Goal: Information Seeking & Learning: Learn about a topic

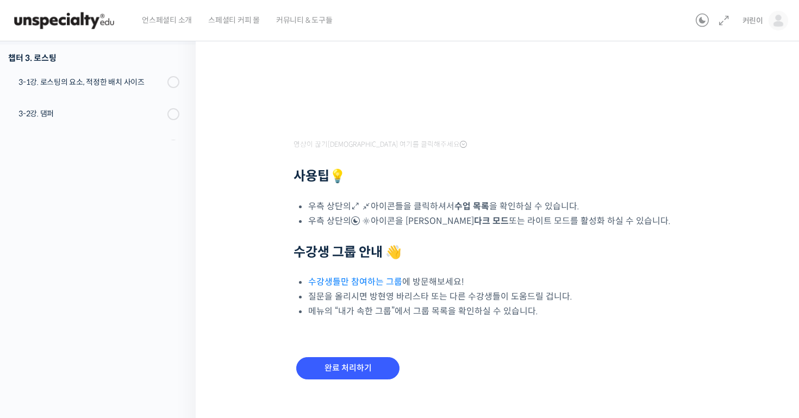
scroll to position [280, 0]
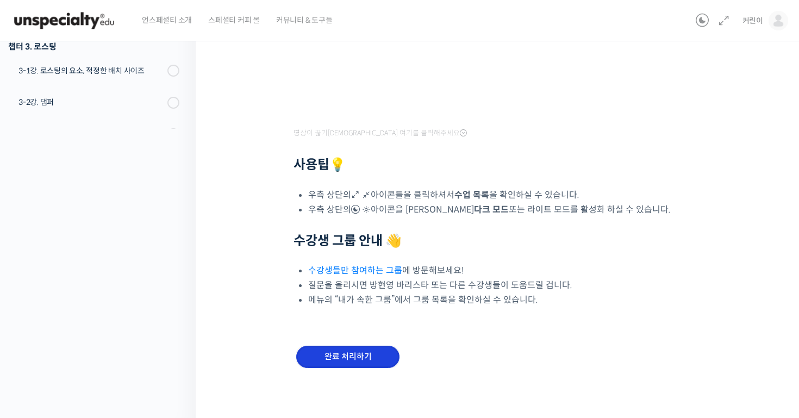
click at [365, 354] on input "완료 처리하기" at bounding box center [347, 357] width 103 height 22
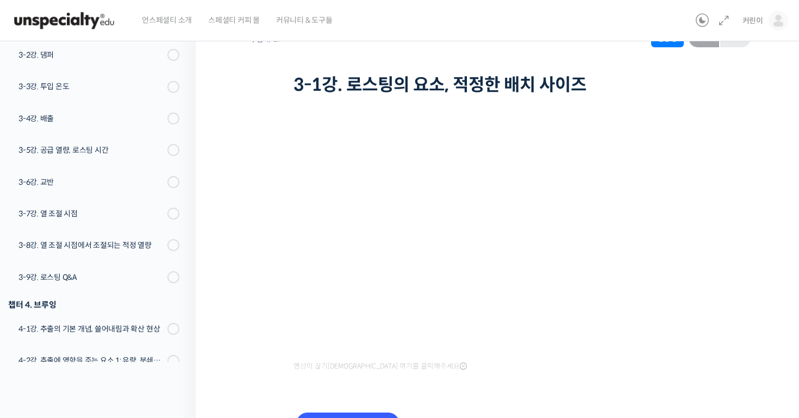
scroll to position [114, 0]
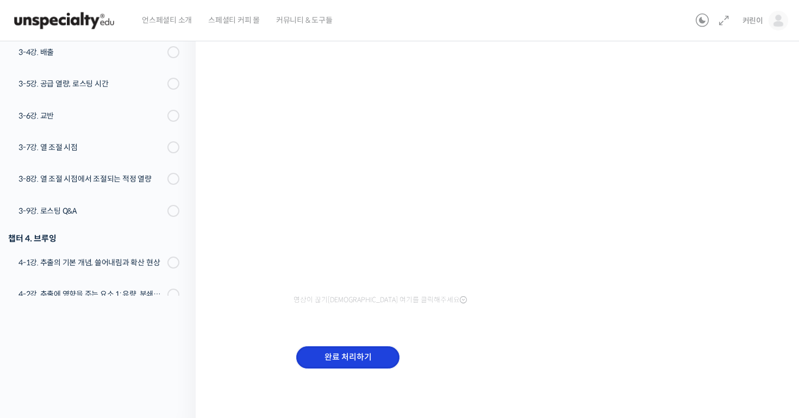
click at [349, 358] on input "완료 처리하기" at bounding box center [347, 357] width 103 height 22
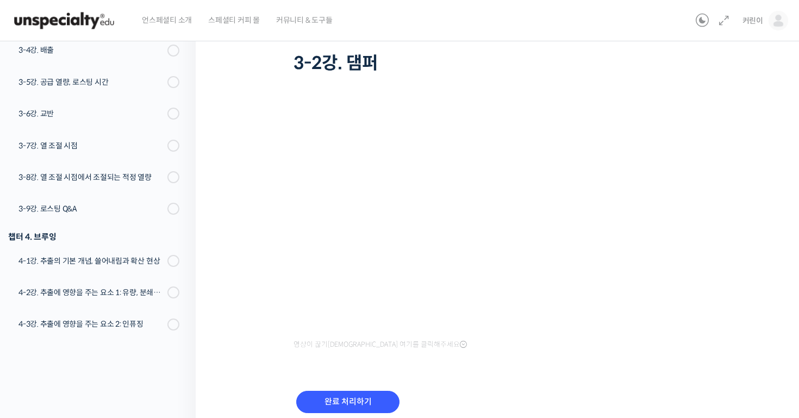
scroll to position [114, 0]
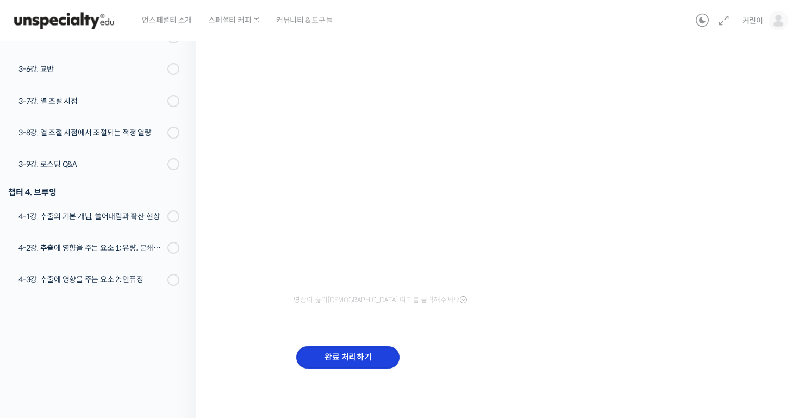
click at [327, 356] on input "완료 처리하기" at bounding box center [347, 357] width 103 height 22
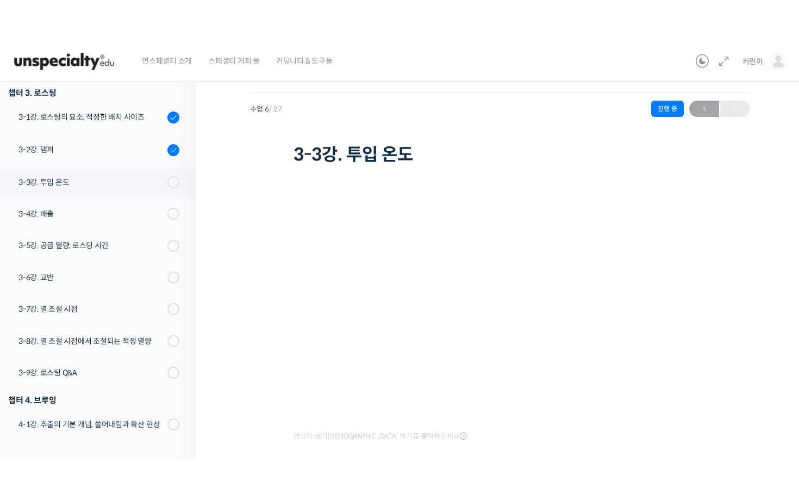
scroll to position [21, 0]
